Goal: Find specific fact: Find specific fact

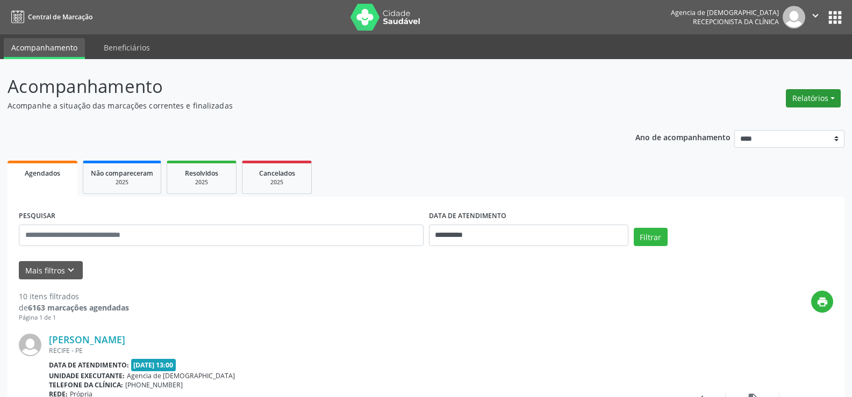
click at [797, 89] on button "Relatórios" at bounding box center [813, 98] width 55 height 18
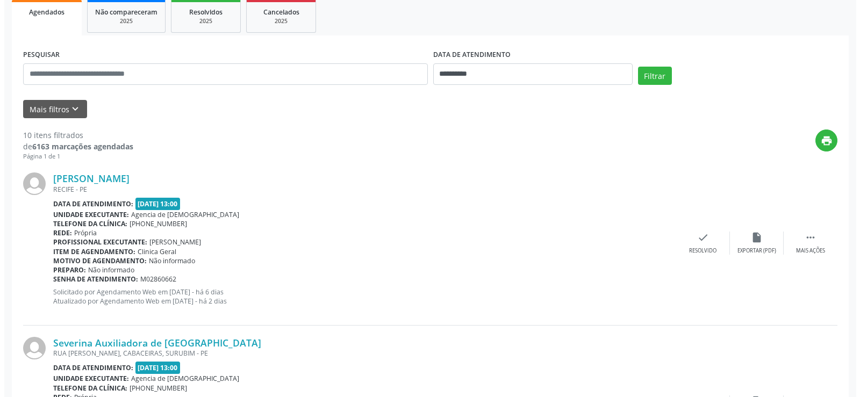
scroll to position [322, 0]
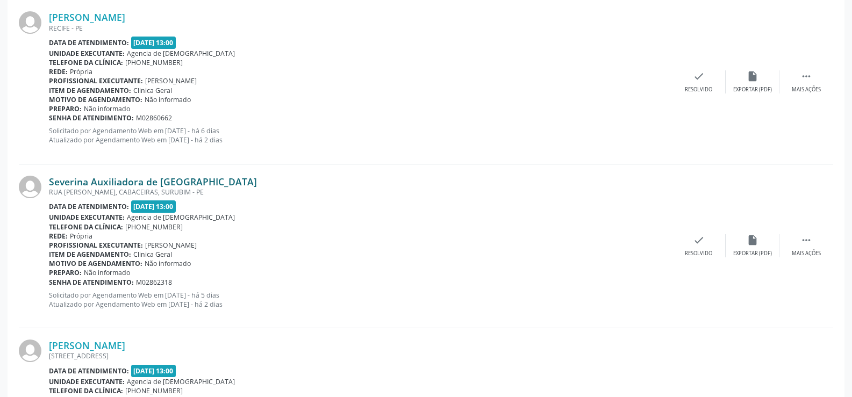
click at [125, 182] on link "Severina Auxiliadora de [GEOGRAPHIC_DATA]" at bounding box center [153, 182] width 208 height 12
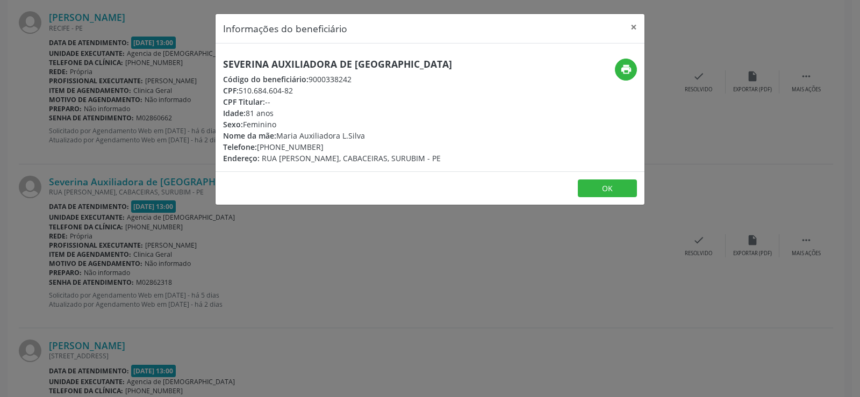
drag, startPoint x: 240, startPoint y: 90, endPoint x: 345, endPoint y: 90, distance: 105.8
click at [345, 90] on div "CPF: 510.684.604-82" at bounding box center [337, 90] width 229 height 11
copy div "510.684.604-82"
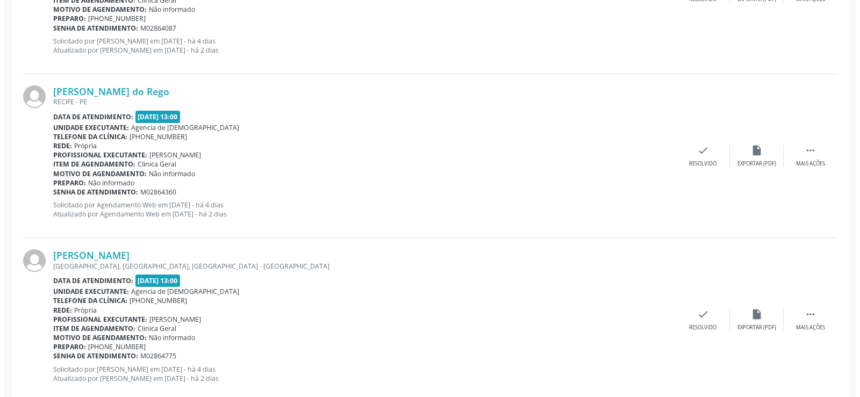
scroll to position [1451, 0]
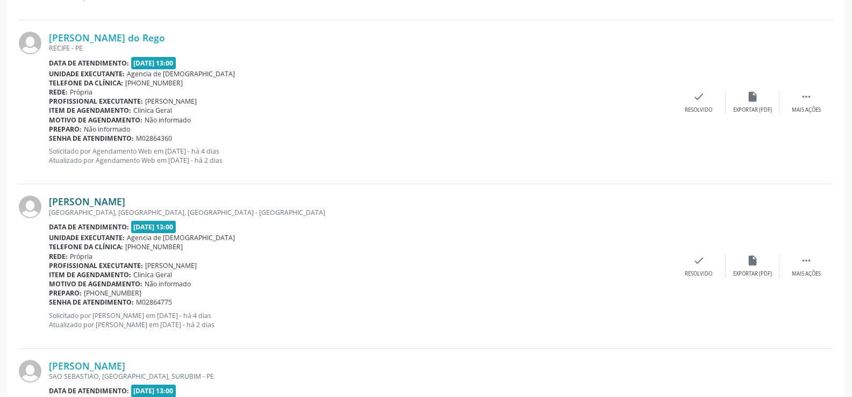
click at [103, 206] on link "[PERSON_NAME]" at bounding box center [87, 202] width 76 height 12
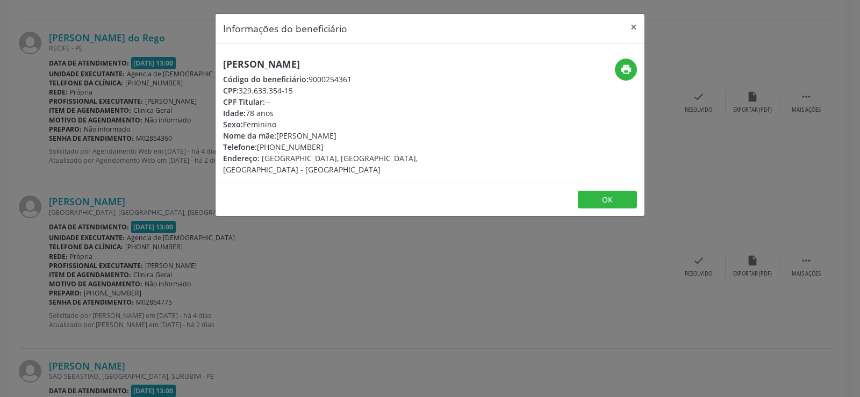
drag, startPoint x: 241, startPoint y: 85, endPoint x: 330, endPoint y: 89, distance: 88.7
click at [330, 89] on div "CPF: 329.633.354-15" at bounding box center [358, 90] width 271 height 11
copy div "329.633.354-15"
